Goal: Transaction & Acquisition: Purchase product/service

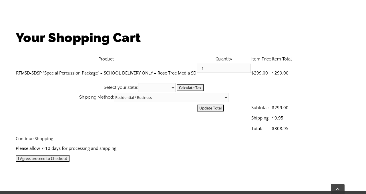
scroll to position [164, 0]
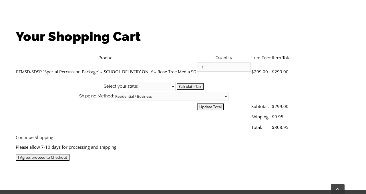
click at [70, 154] on input "I Agree, proceed to Checkout" at bounding box center [43, 157] width 54 height 7
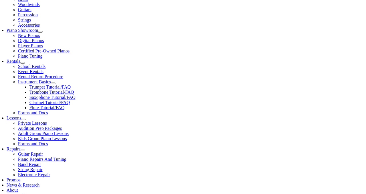
scroll to position [146, 0]
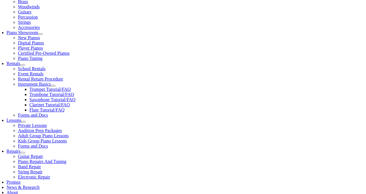
select select "PA"
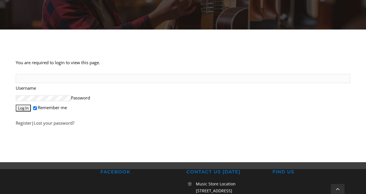
scroll to position [58, 0]
